Goal: Contribute content: Add original content to the website for others to see

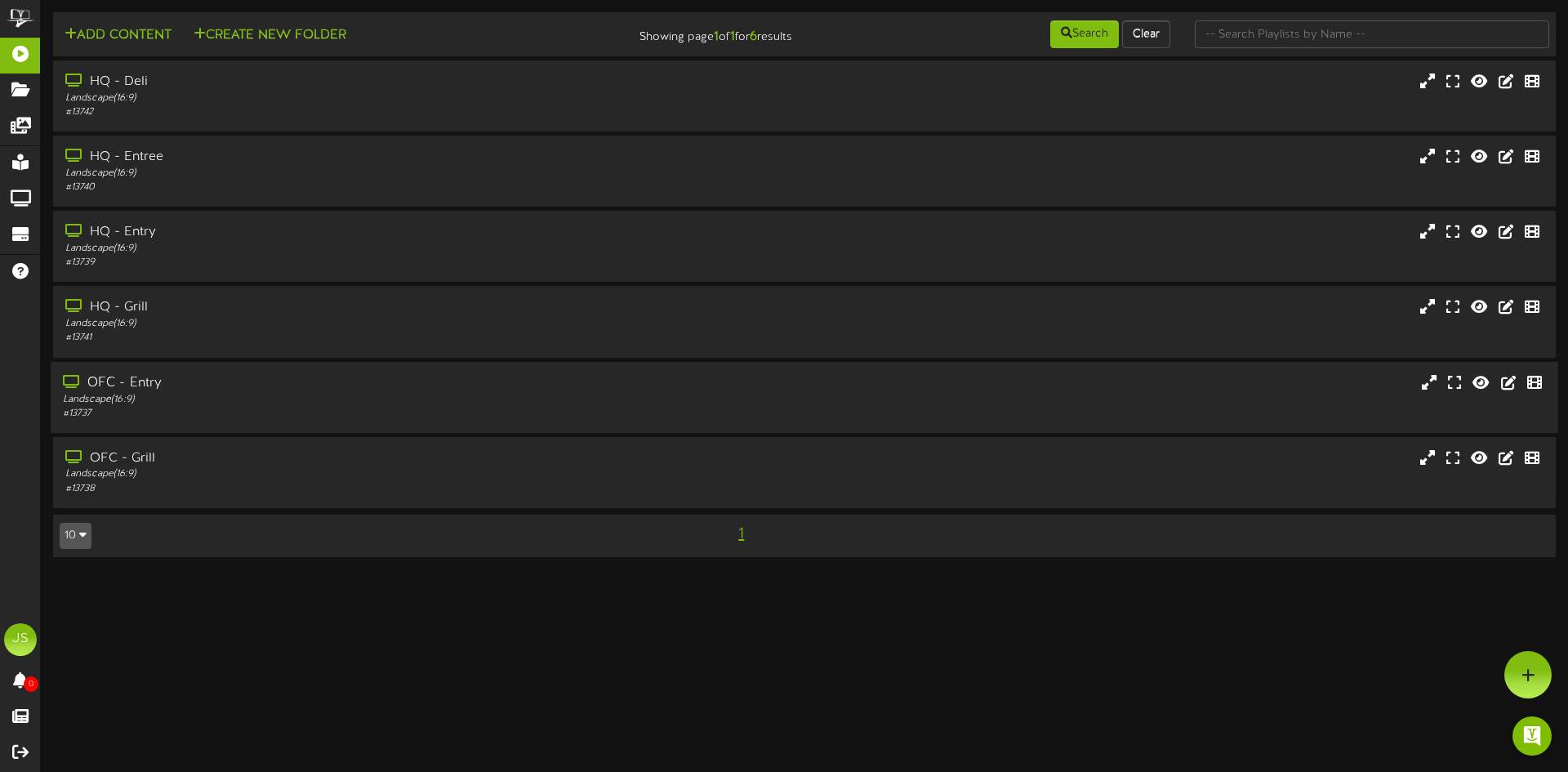
click at [268, 391] on div "OFC - Entry" at bounding box center [364, 383] width 603 height 19
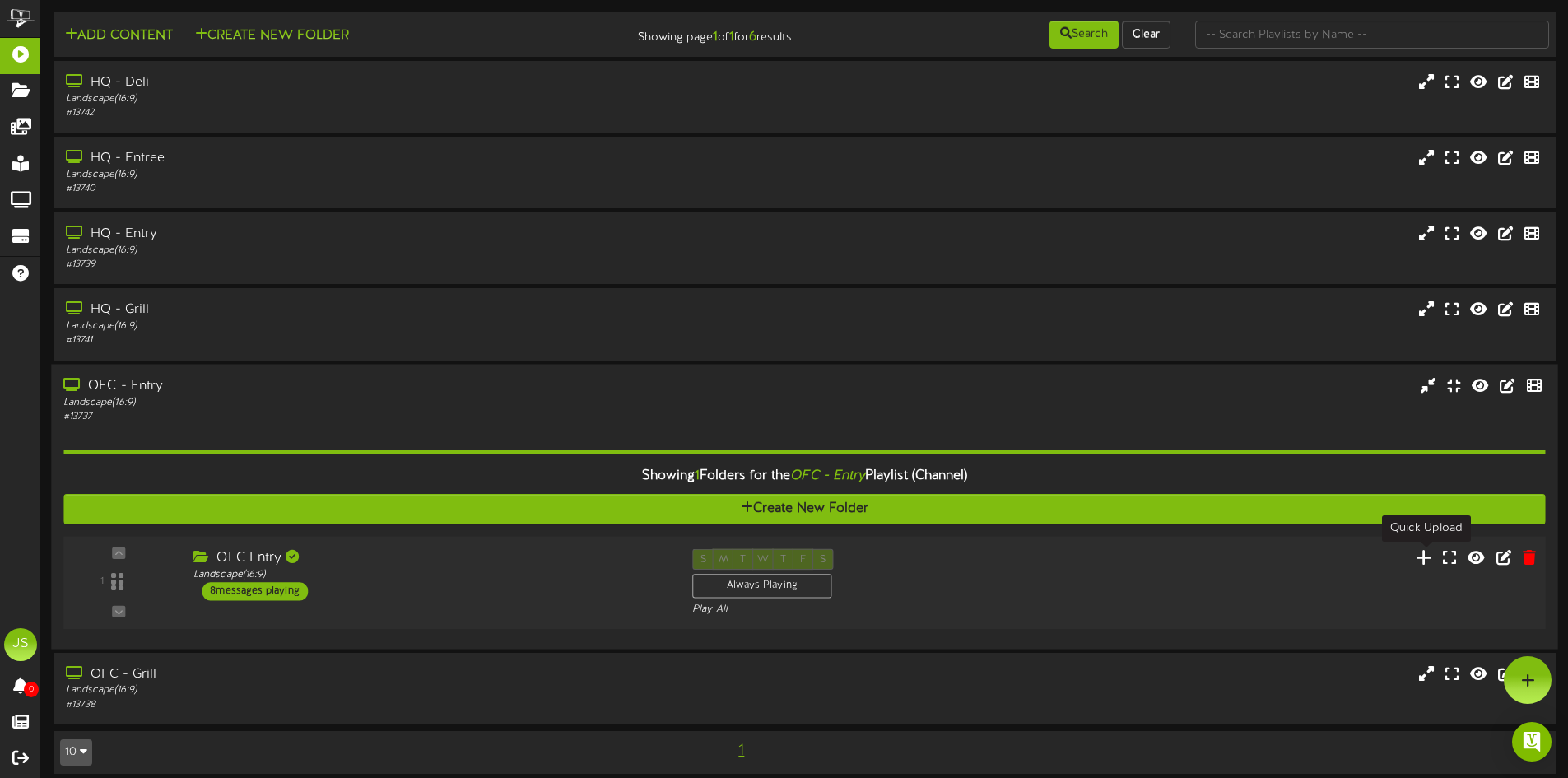
click at [1433, 565] on icon at bounding box center [1425, 556] width 17 height 18
click at [924, 606] on div "Play All" at bounding box center [867, 608] width 349 height 14
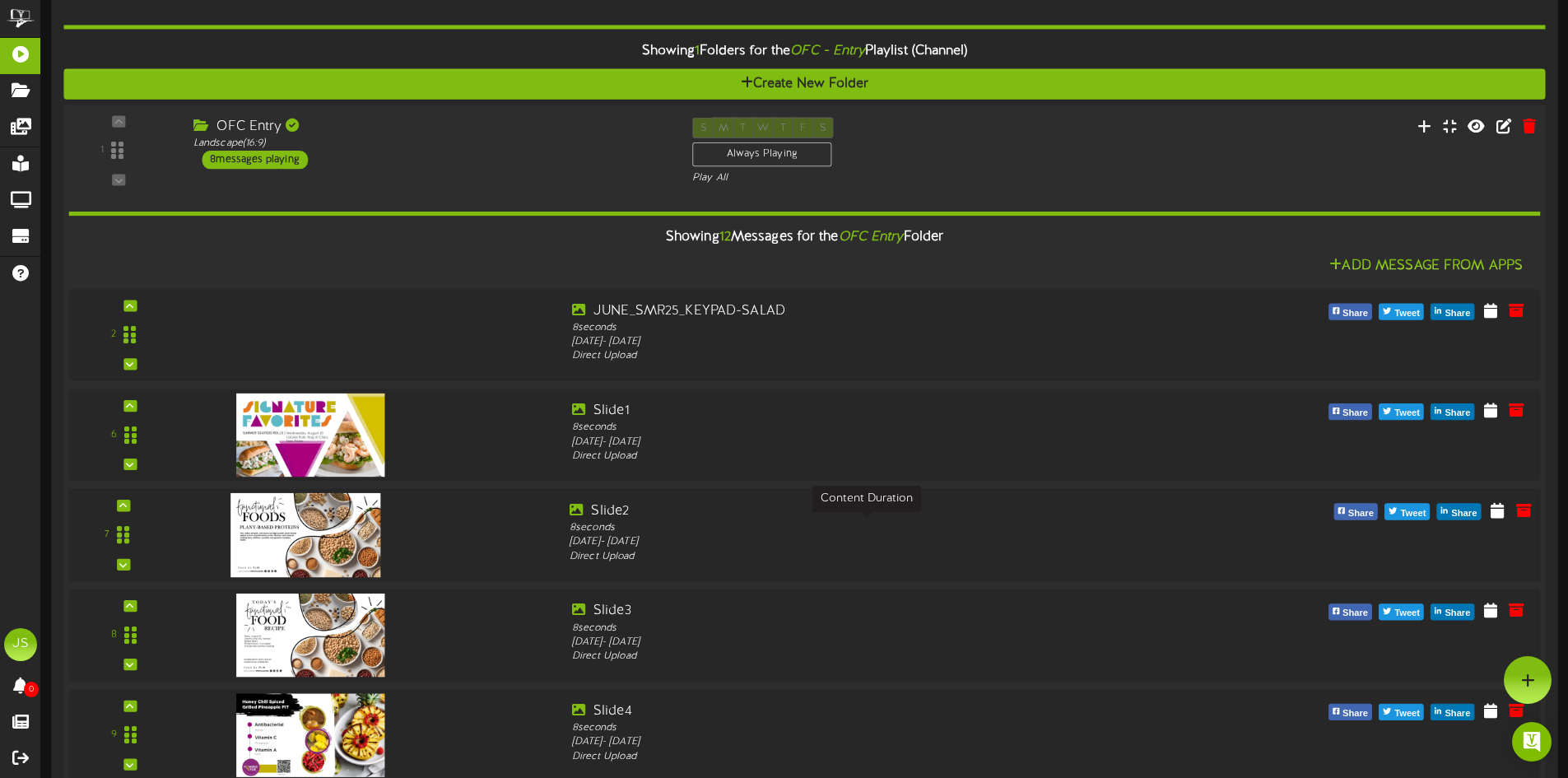
scroll to position [394, 0]
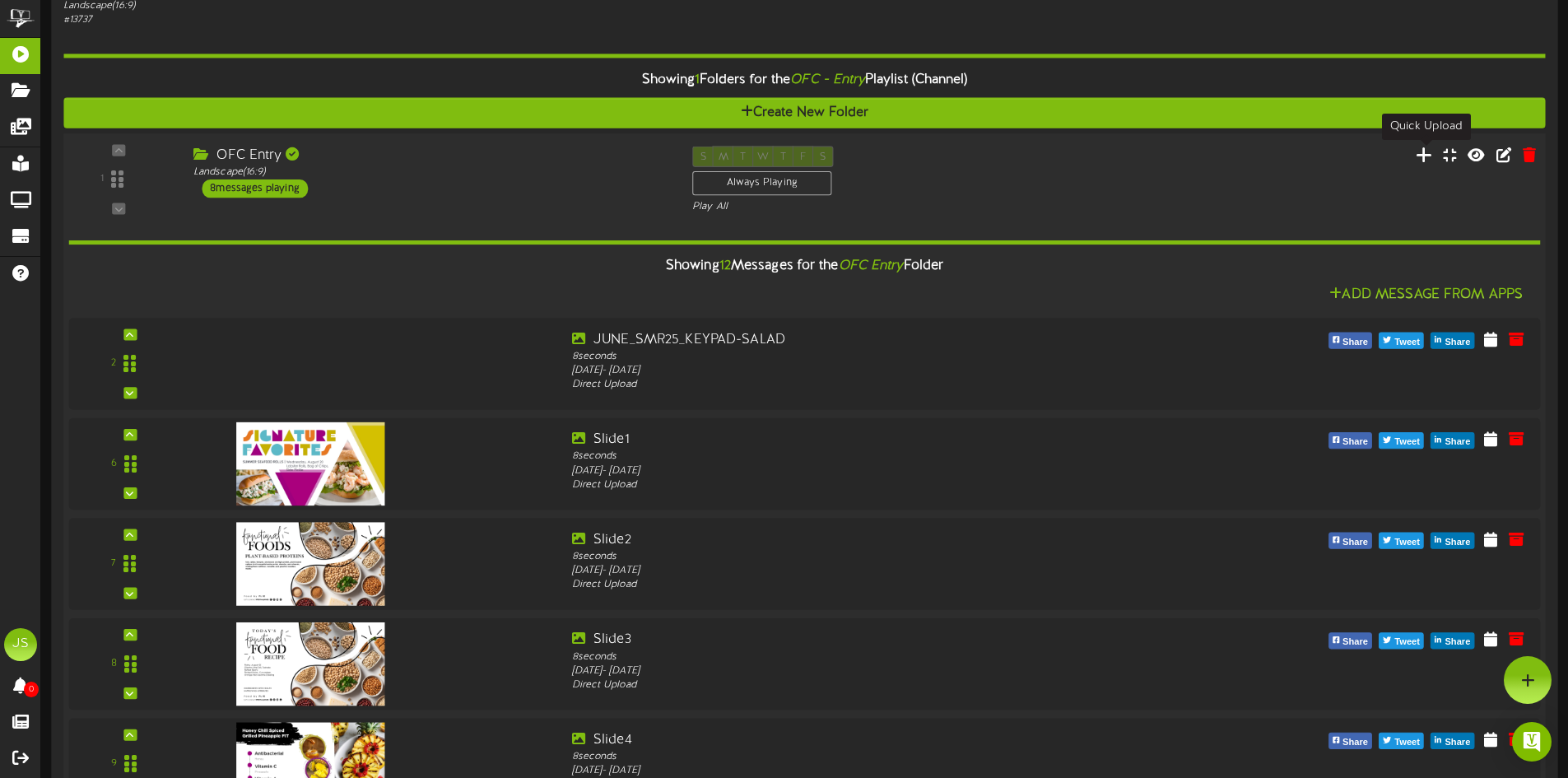
click at [1420, 158] on icon at bounding box center [1425, 153] width 17 height 18
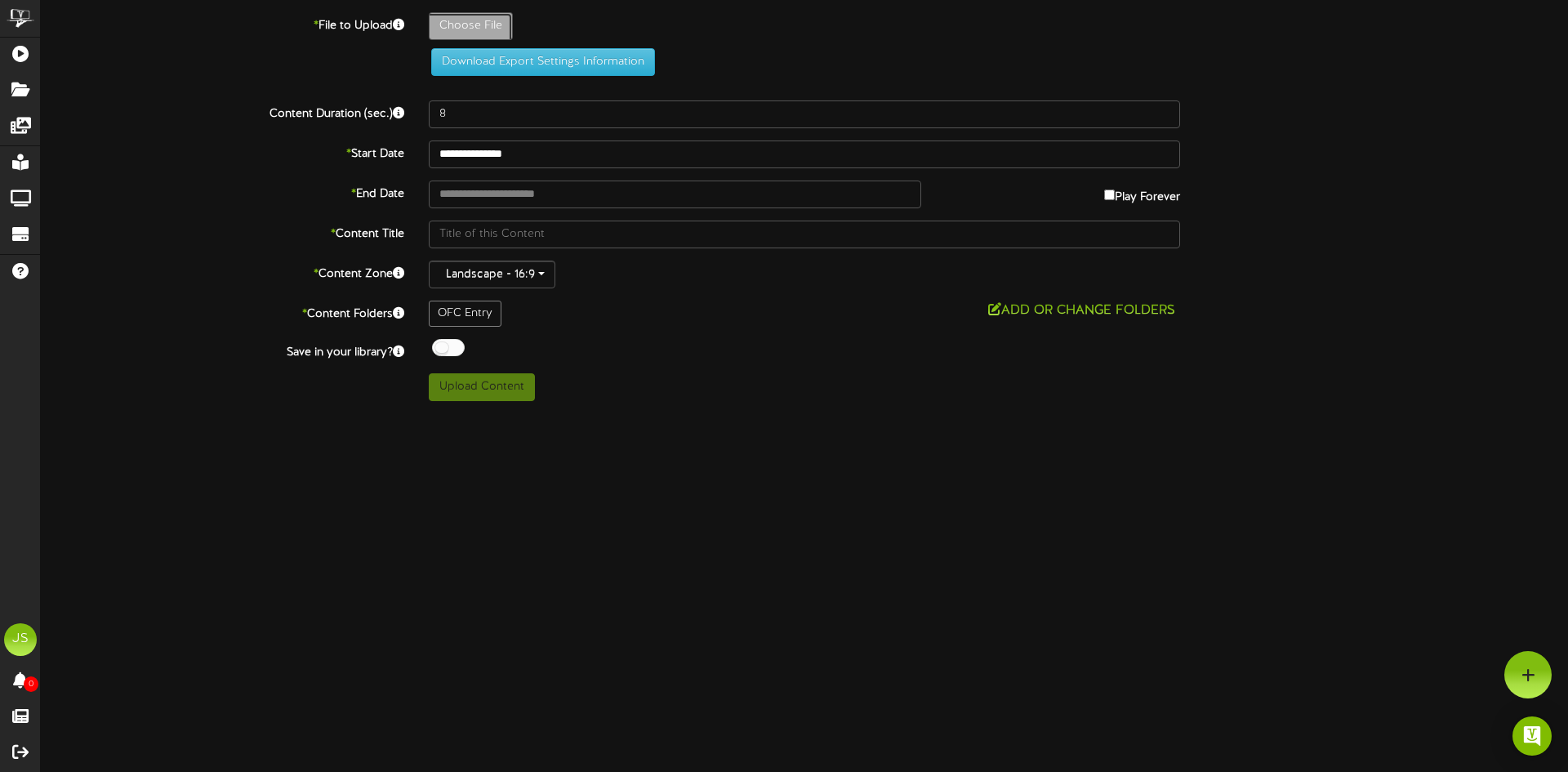
type input "**********"
type input "BoatPromo"
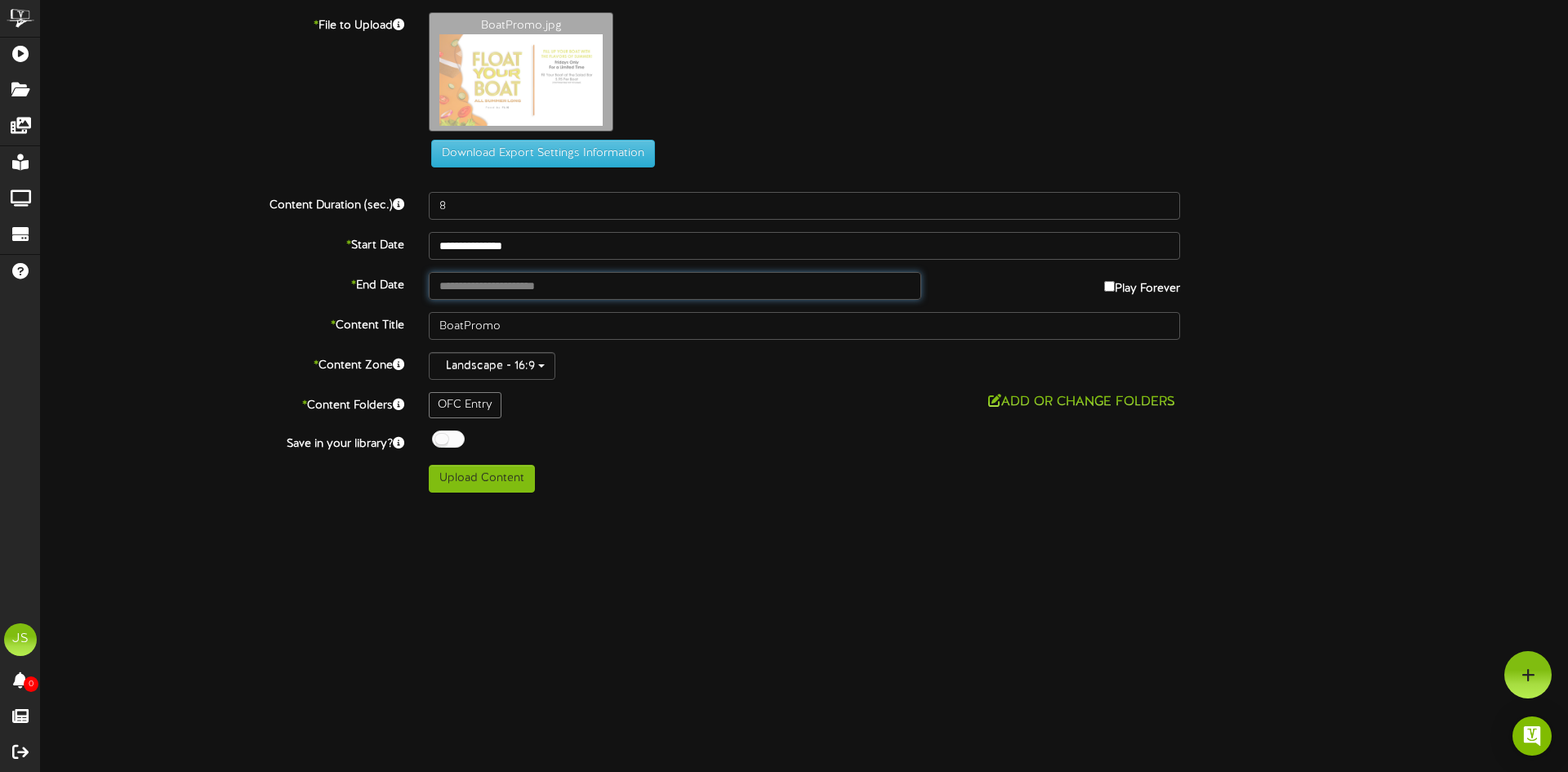
click at [493, 283] on input "text" at bounding box center [675, 286] width 492 height 28
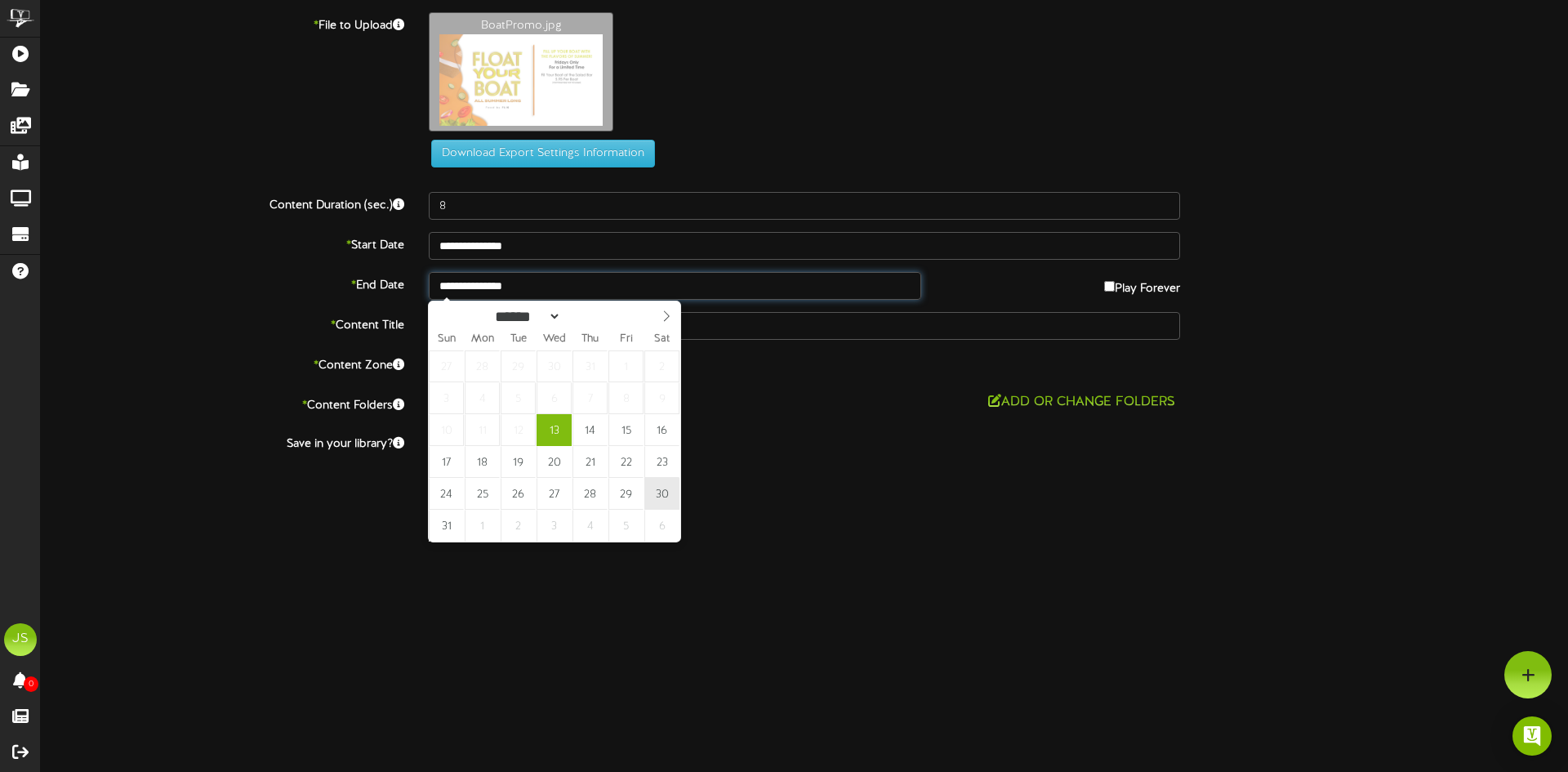
type input "**********"
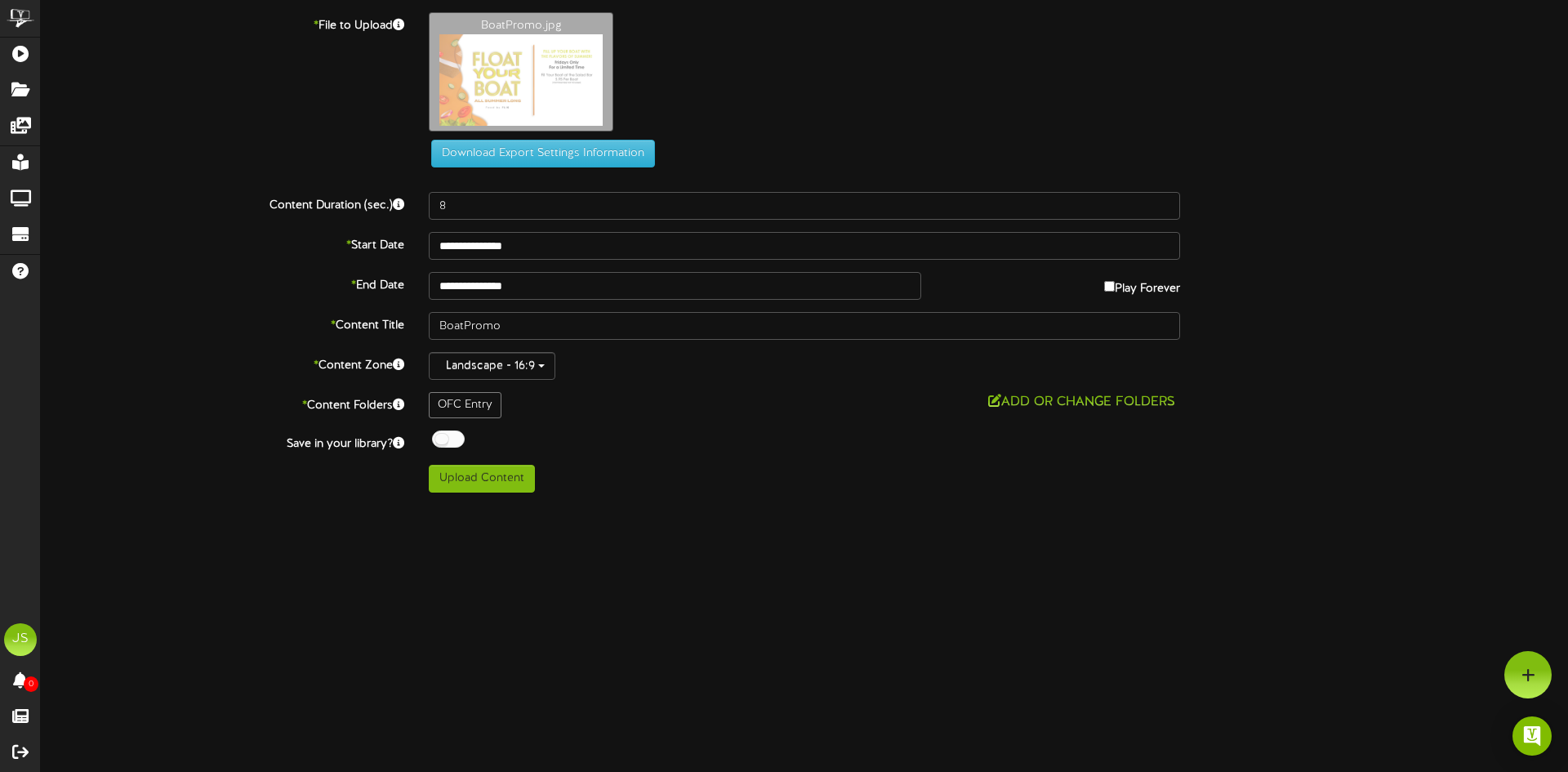
click at [652, 393] on div "Add or Change Folders" at bounding box center [804, 402] width 751 height 21
click at [695, 427] on div "**********" at bounding box center [805, 252] width 1528 height 480
click at [457, 399] on div "OFC Entry" at bounding box center [465, 405] width 73 height 26
click at [463, 407] on div "OFC Entry" at bounding box center [465, 405] width 73 height 26
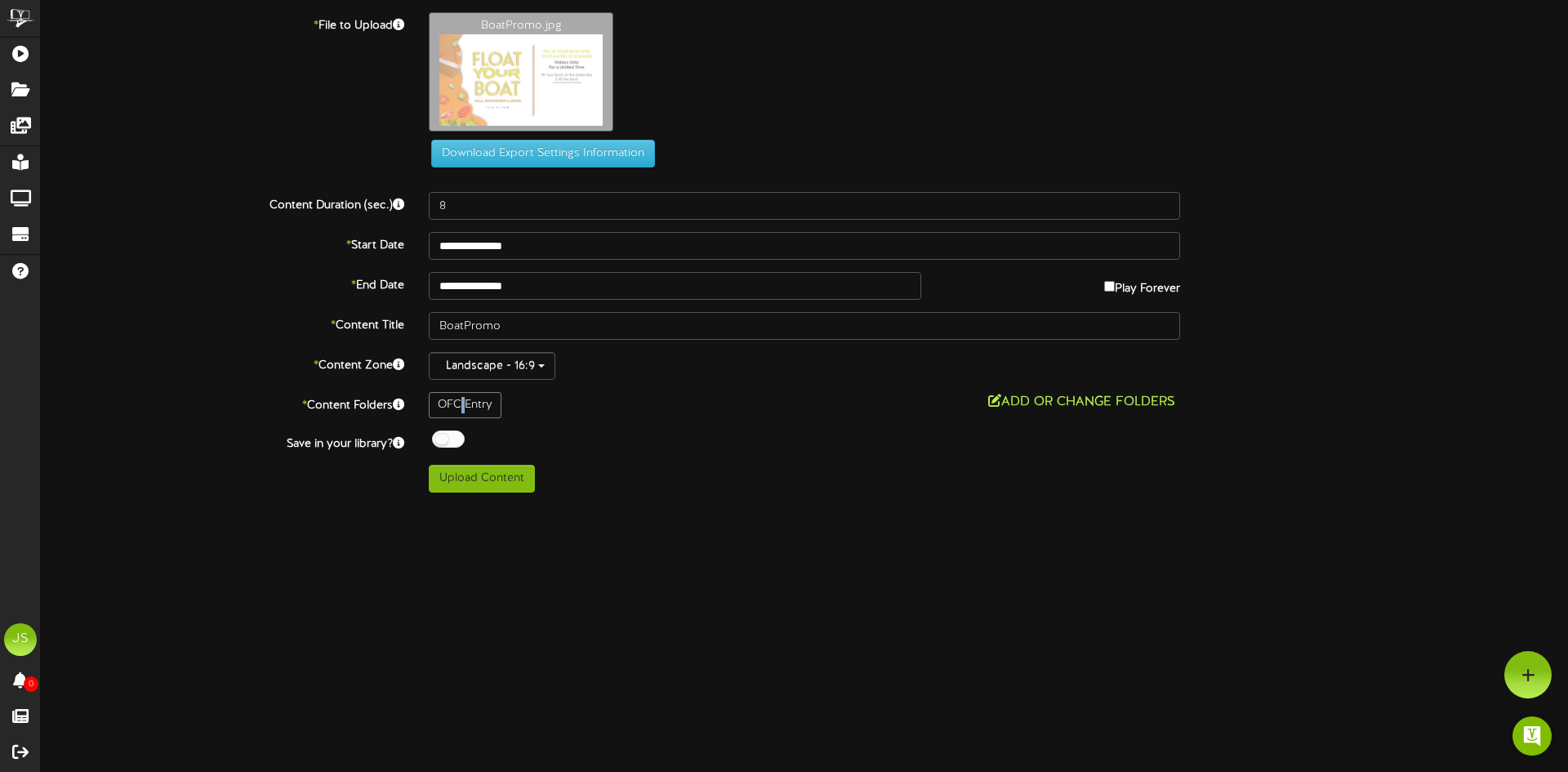
click at [1136, 407] on button "Add or Change Folders" at bounding box center [1082, 402] width 196 height 21
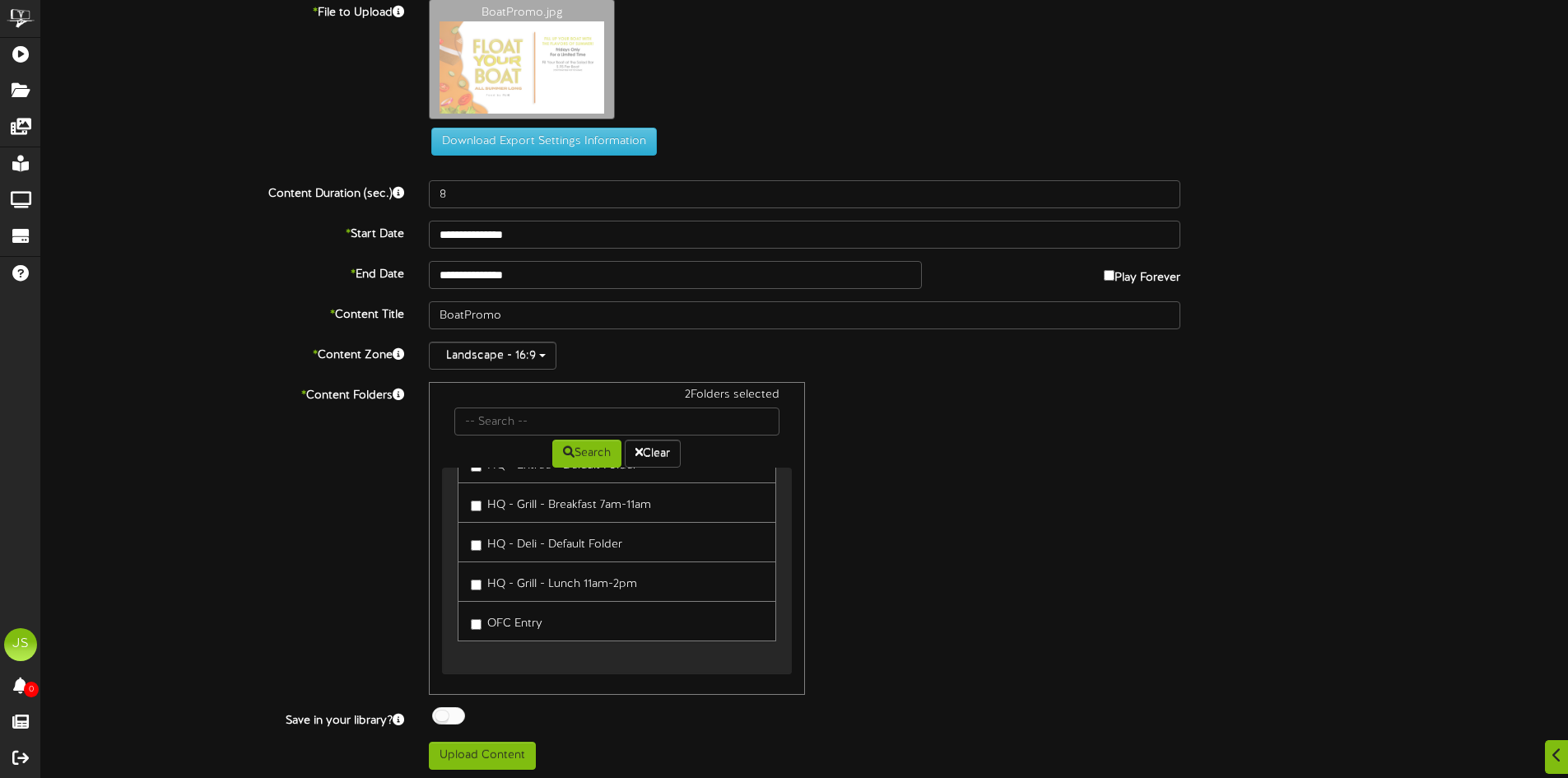
scroll to position [17, 0]
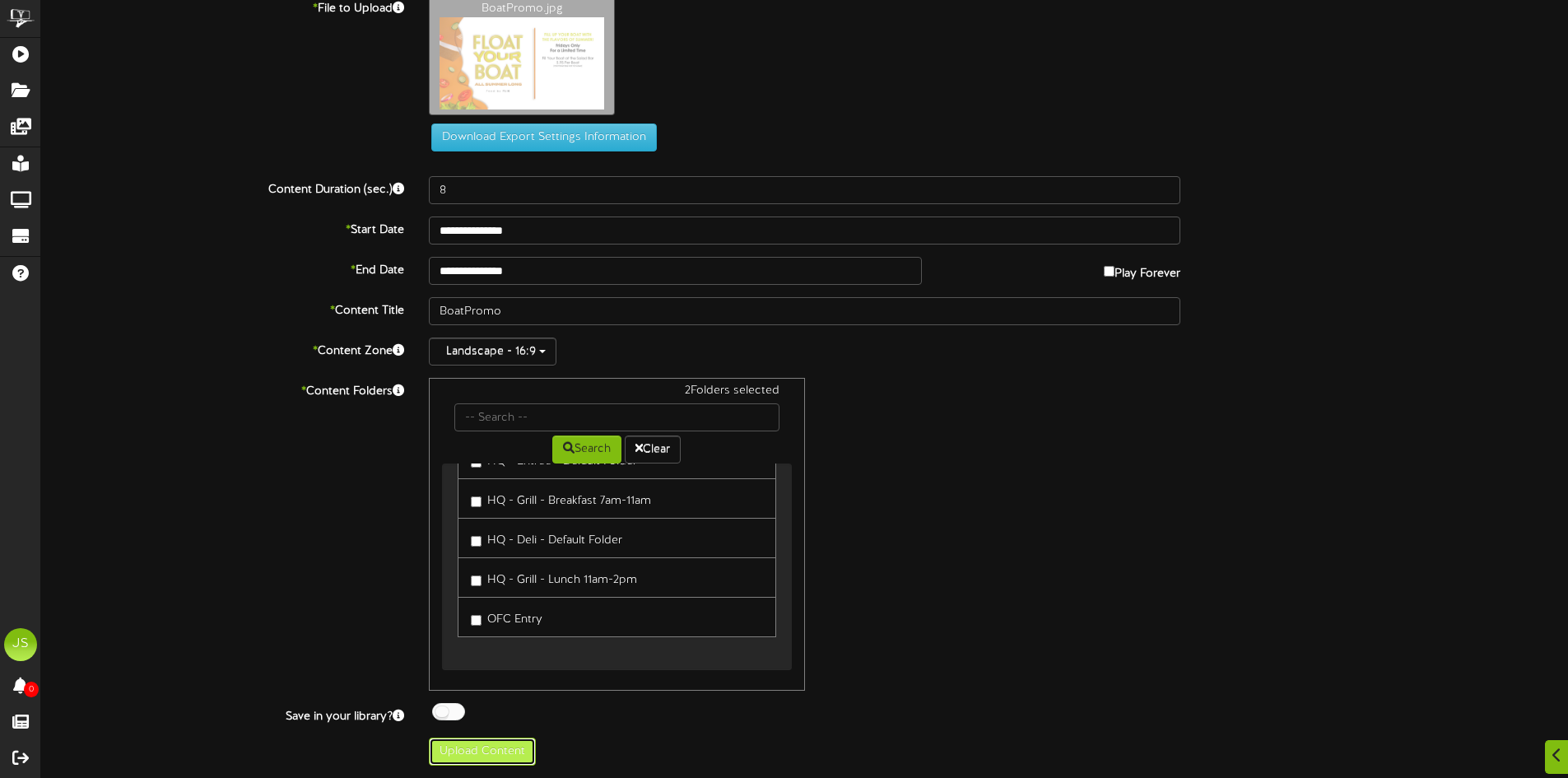
click at [481, 754] on button "Upload Content" at bounding box center [483, 752] width 107 height 28
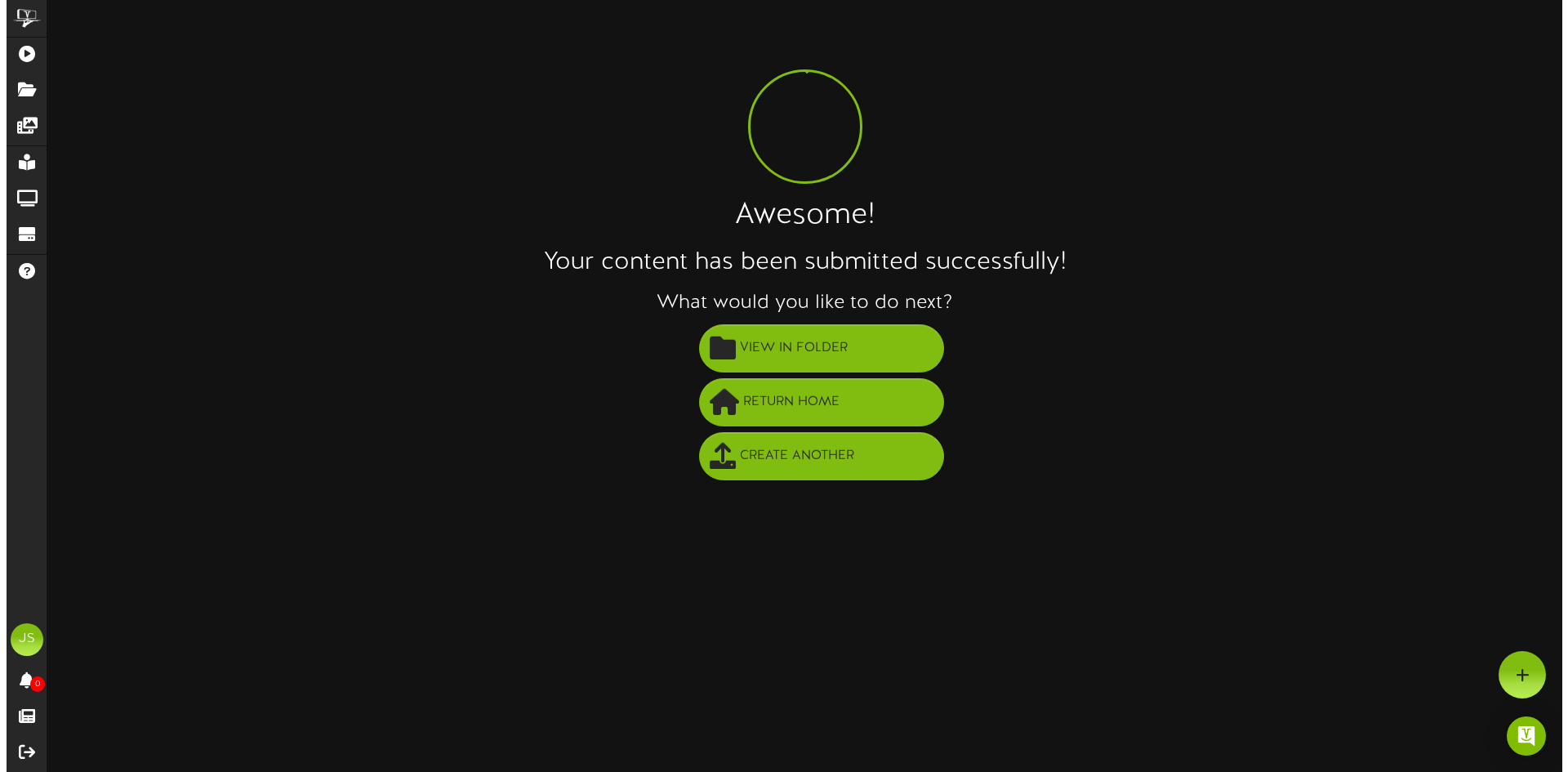
scroll to position [0, 0]
